Goal: Unclear

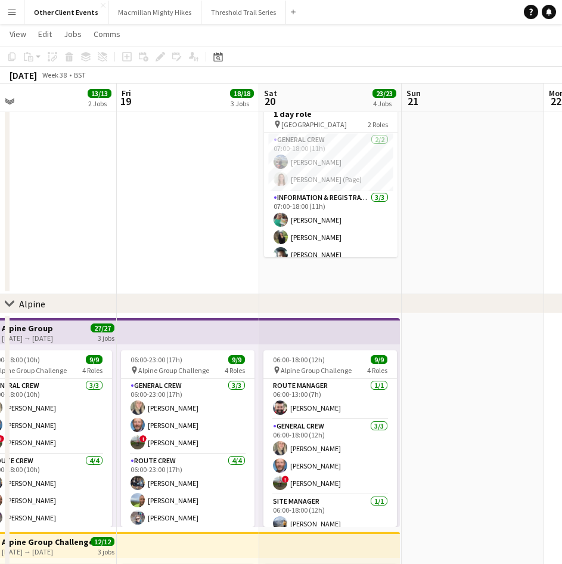
scroll to position [272, 0]
